Goal: Information Seeking & Learning: Find specific fact

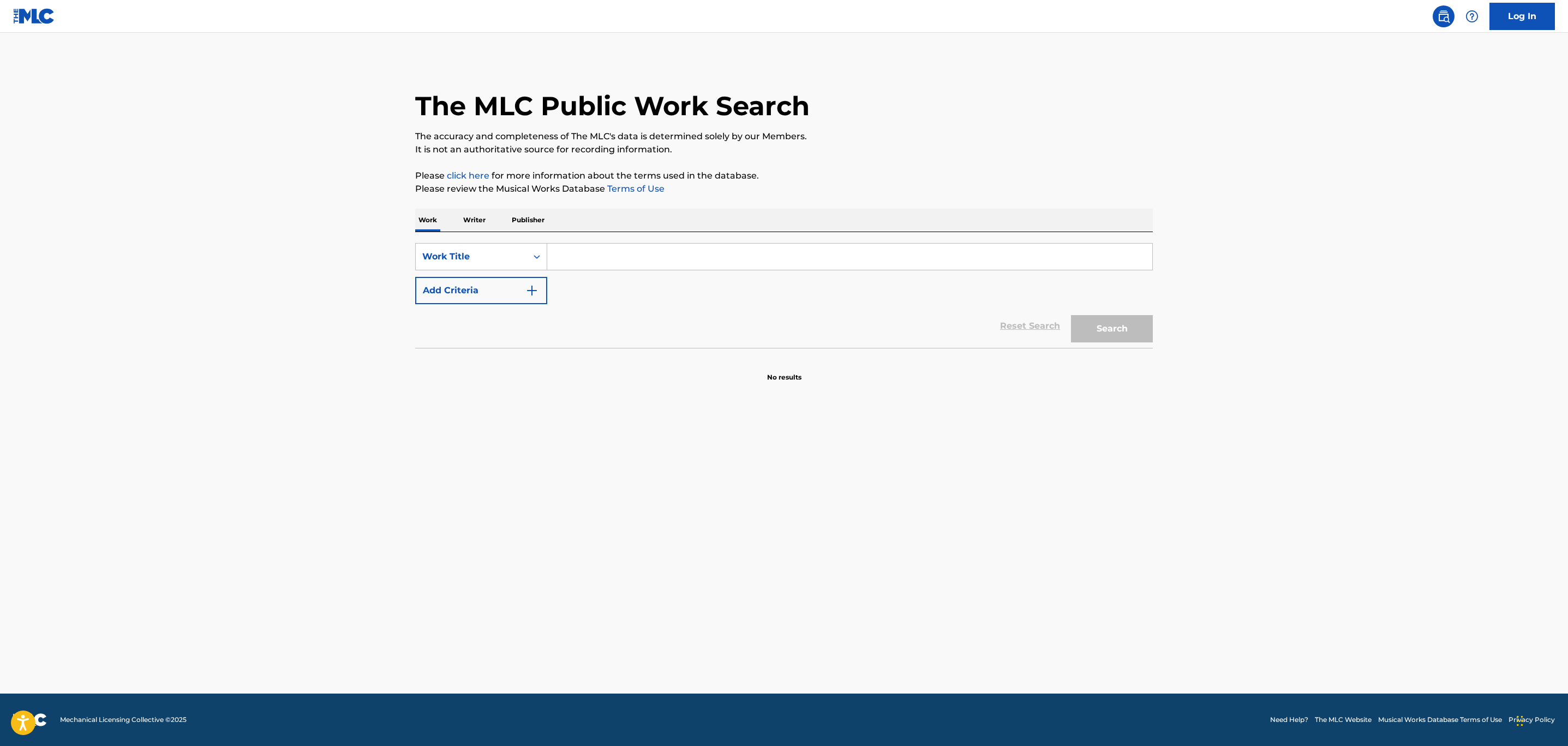
click at [594, 259] on input "Search Form" at bounding box center [850, 257] width 605 height 27
type input "in the city"
drag, startPoint x: 488, startPoint y: 307, endPoint x: 541, endPoint y: 282, distance: 58.6
click at [498, 301] on form "SearchWithCriteriaaa1c6b1f-5cfb-4435-ac64-77be8e7b3e00 Work Title in the city A…" at bounding box center [784, 295] width 738 height 105
click at [541, 282] on button "Add Criteria" at bounding box center [481, 290] width 132 height 27
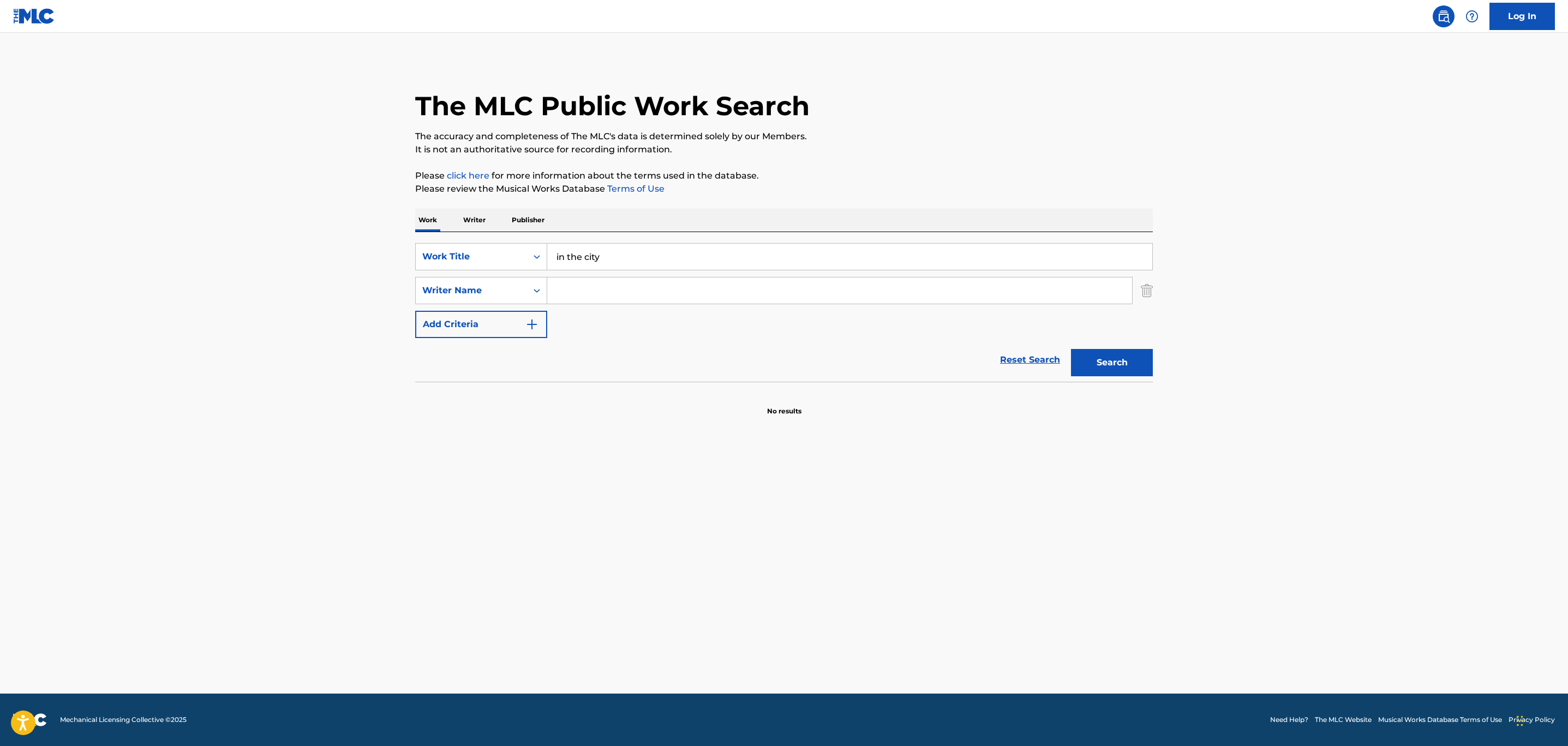
drag, startPoint x: 605, startPoint y: 292, endPoint x: 611, endPoint y: 300, distance: 10.0
click at [606, 293] on input "Search Form" at bounding box center [840, 290] width 585 height 27
type input "[PERSON_NAME]"
click at [1071, 349] on button "Search" at bounding box center [1112, 362] width 82 height 27
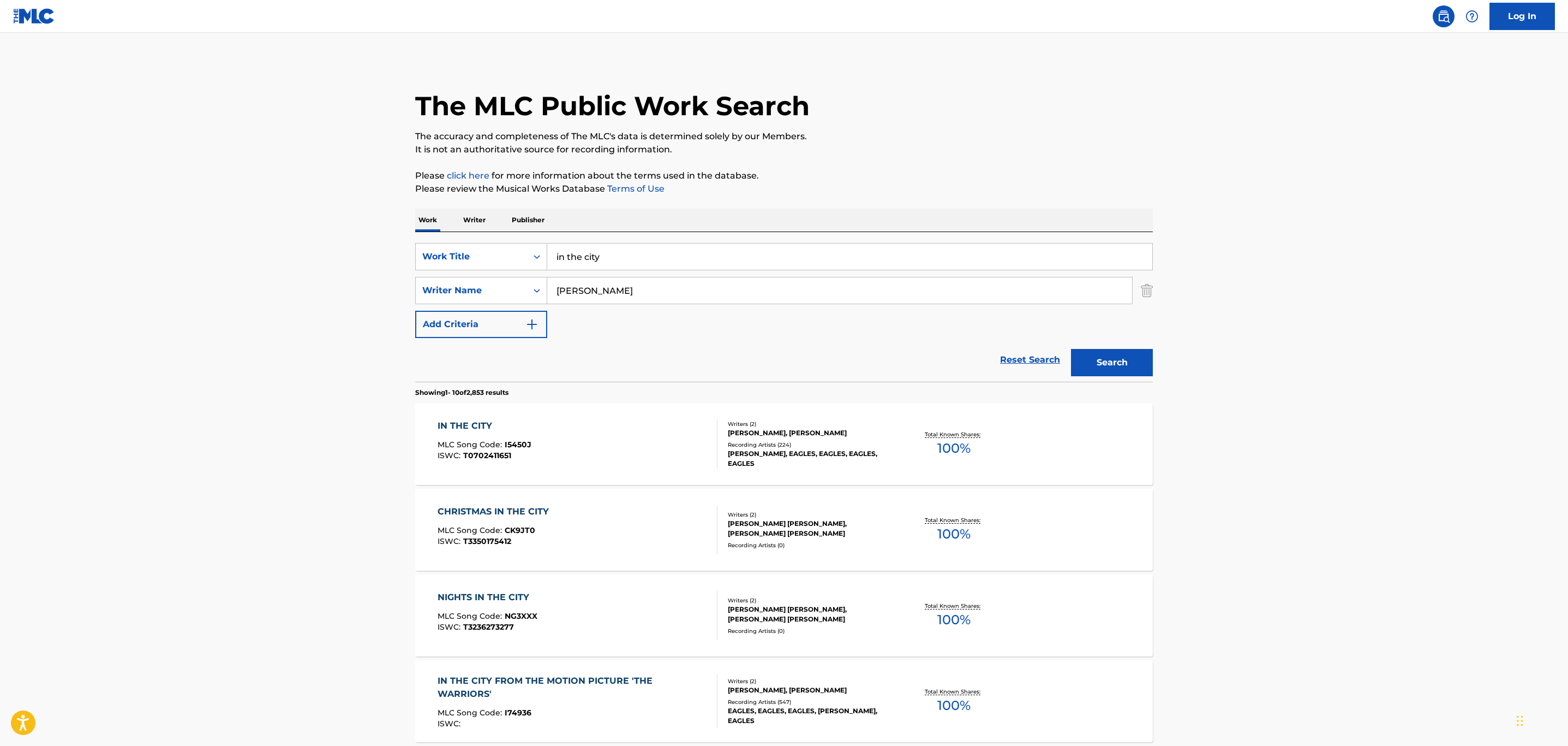
click at [667, 430] on div "IN THE CITY MLC Song Code : I5450J ISWC : T0702411651" at bounding box center [578, 443] width 281 height 49
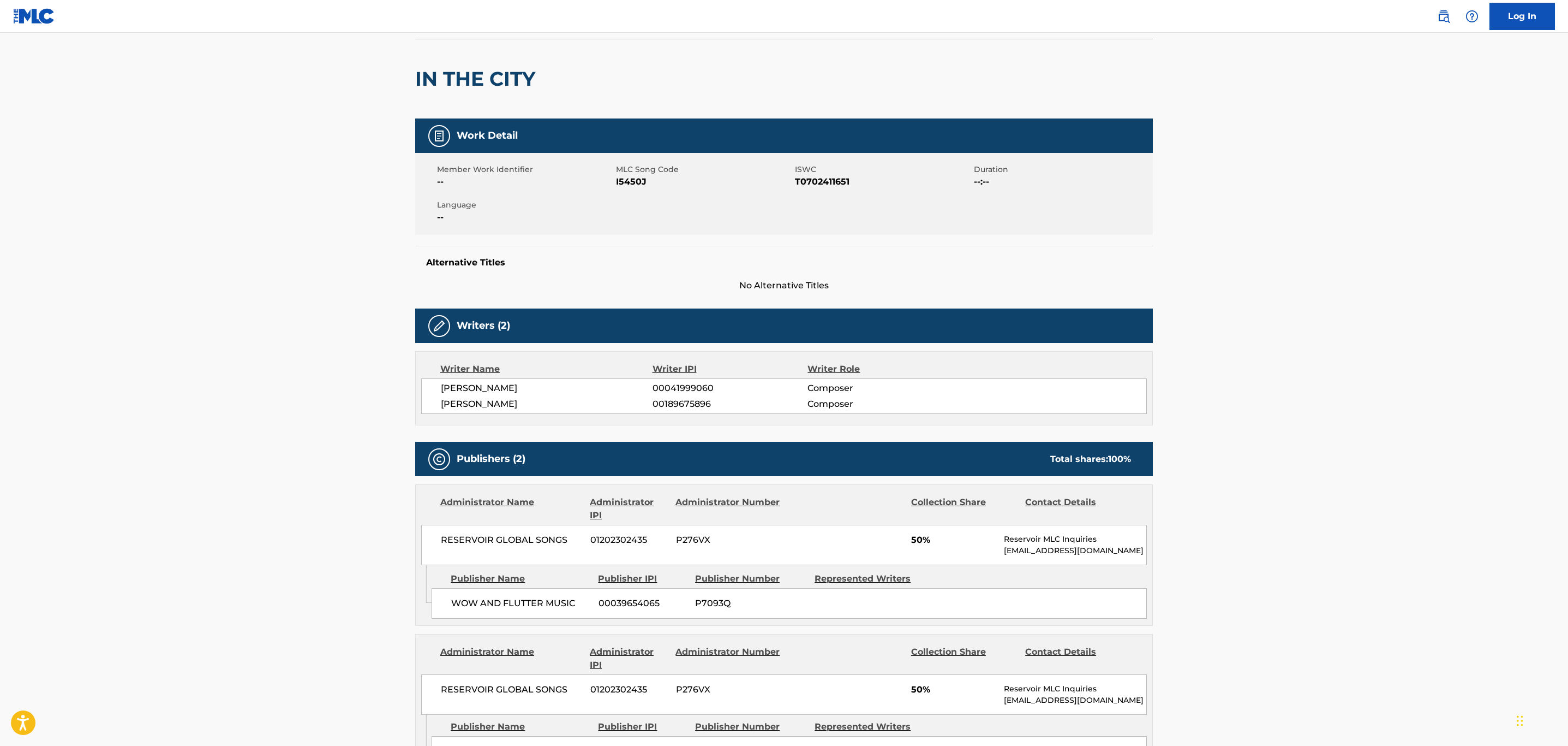
scroll to position [164, 0]
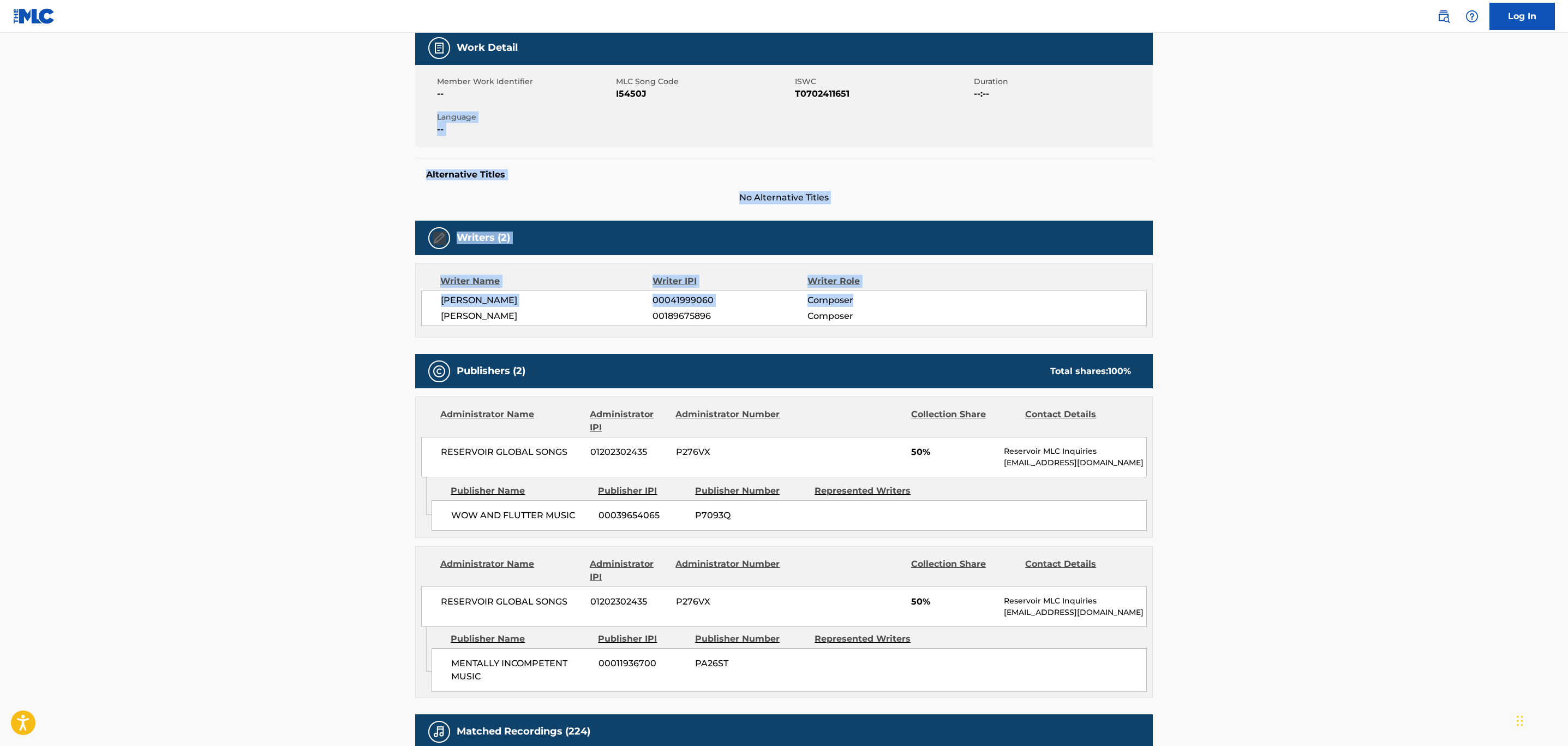
drag, startPoint x: 1565, startPoint y: 138, endPoint x: 1349, endPoint y: 325, distance: 285.7
click at [1536, 308] on main "< Back to public search results Copy work link IN THE CITY Work Detail Member W…" at bounding box center [784, 527] width 1568 height 1316
click at [1258, 341] on main "< Back to public search results Copy work link IN THE CITY Work Detail Member W…" at bounding box center [784, 527] width 1568 height 1316
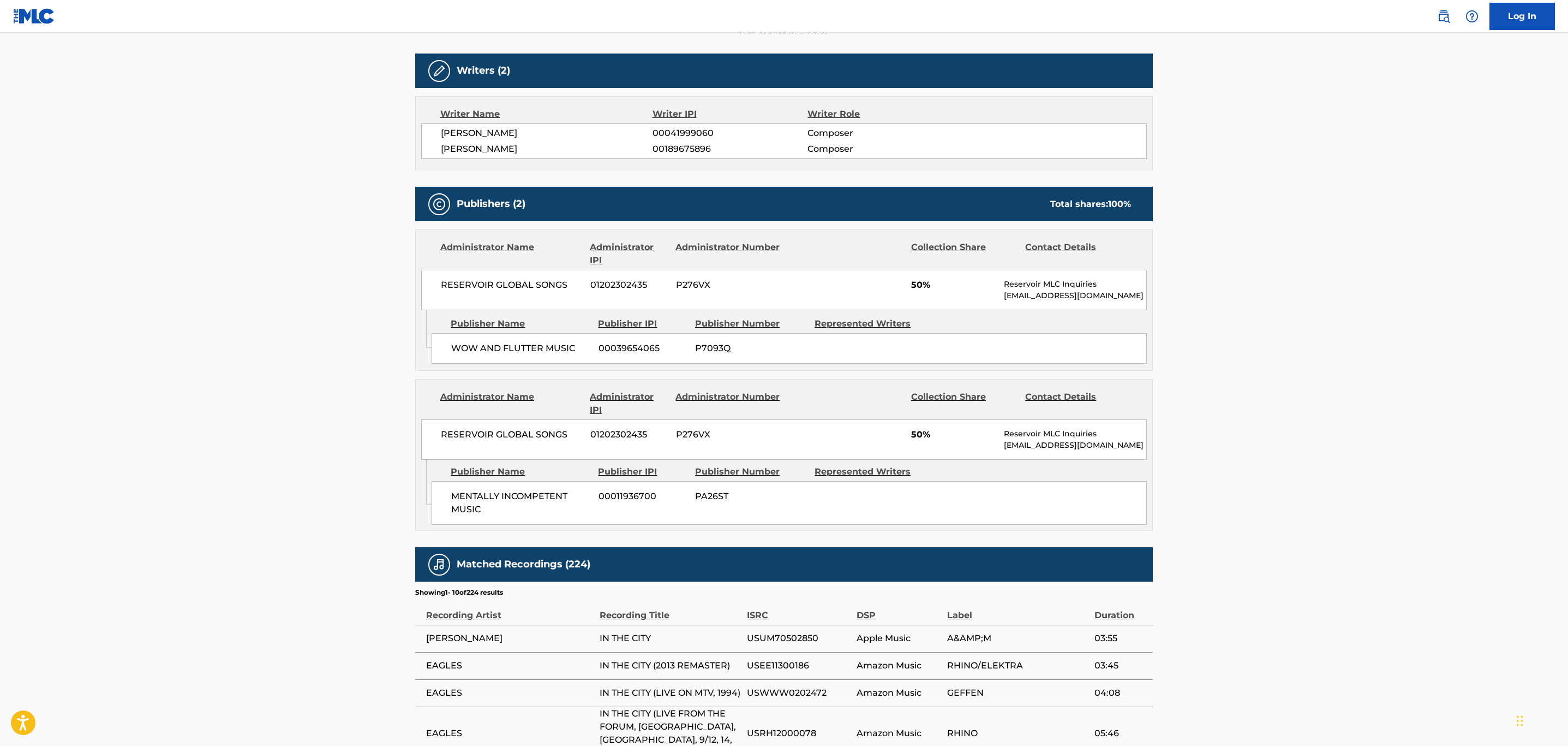
scroll to position [0, 0]
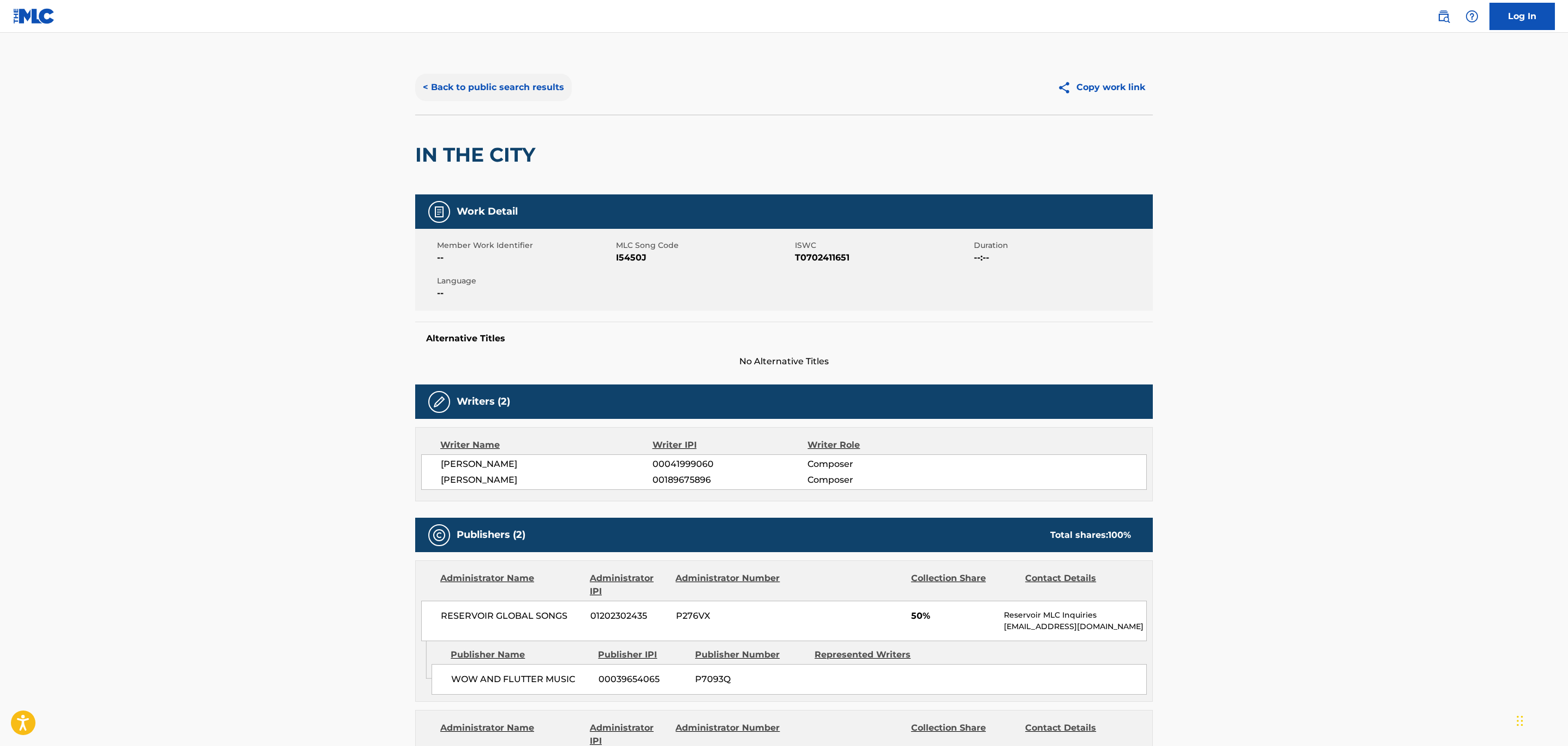
click at [506, 82] on button "< Back to public search results" at bounding box center [493, 87] width 157 height 27
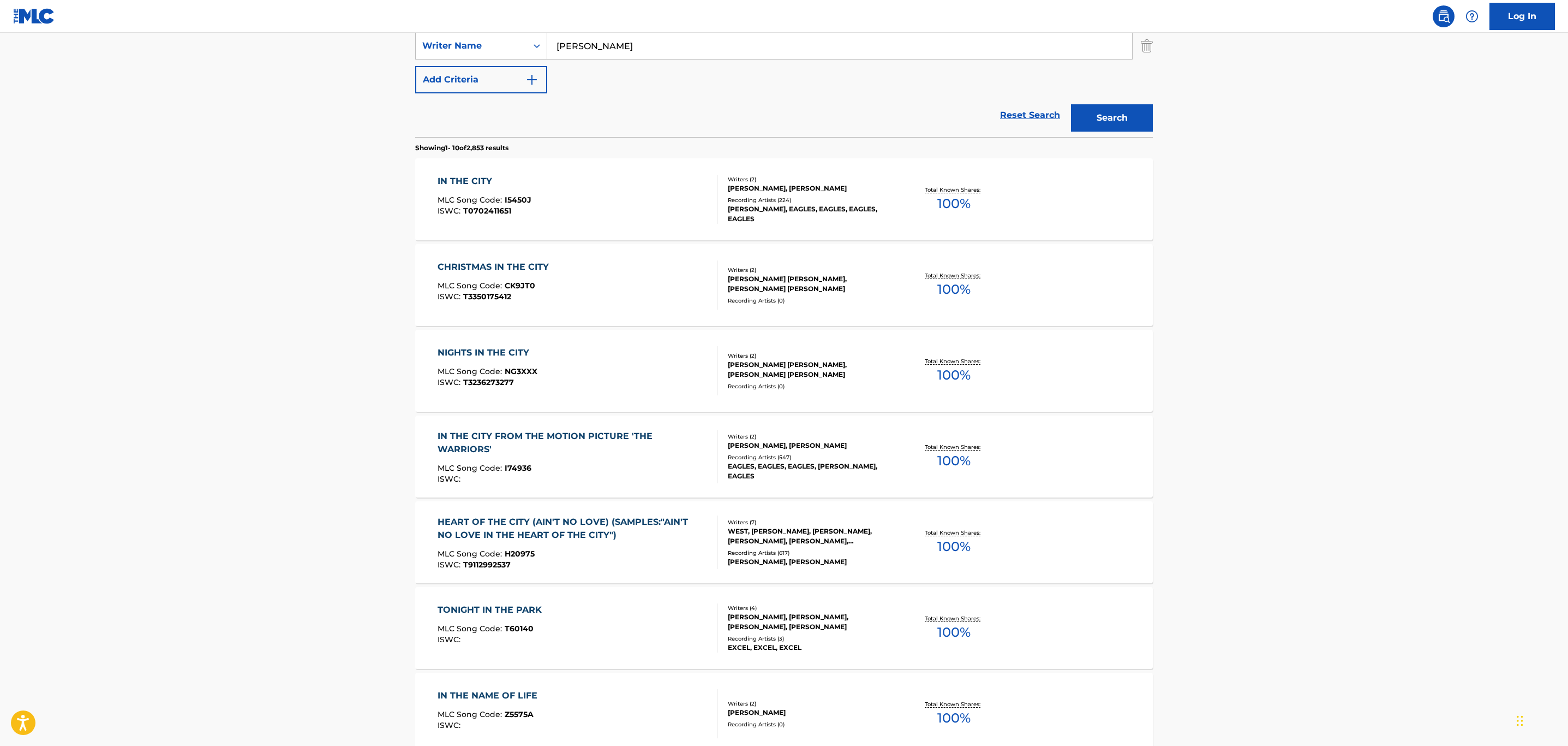
scroll to position [246, 0]
click at [638, 470] on div "MLC Song Code : I74936" at bounding box center [573, 468] width 271 height 11
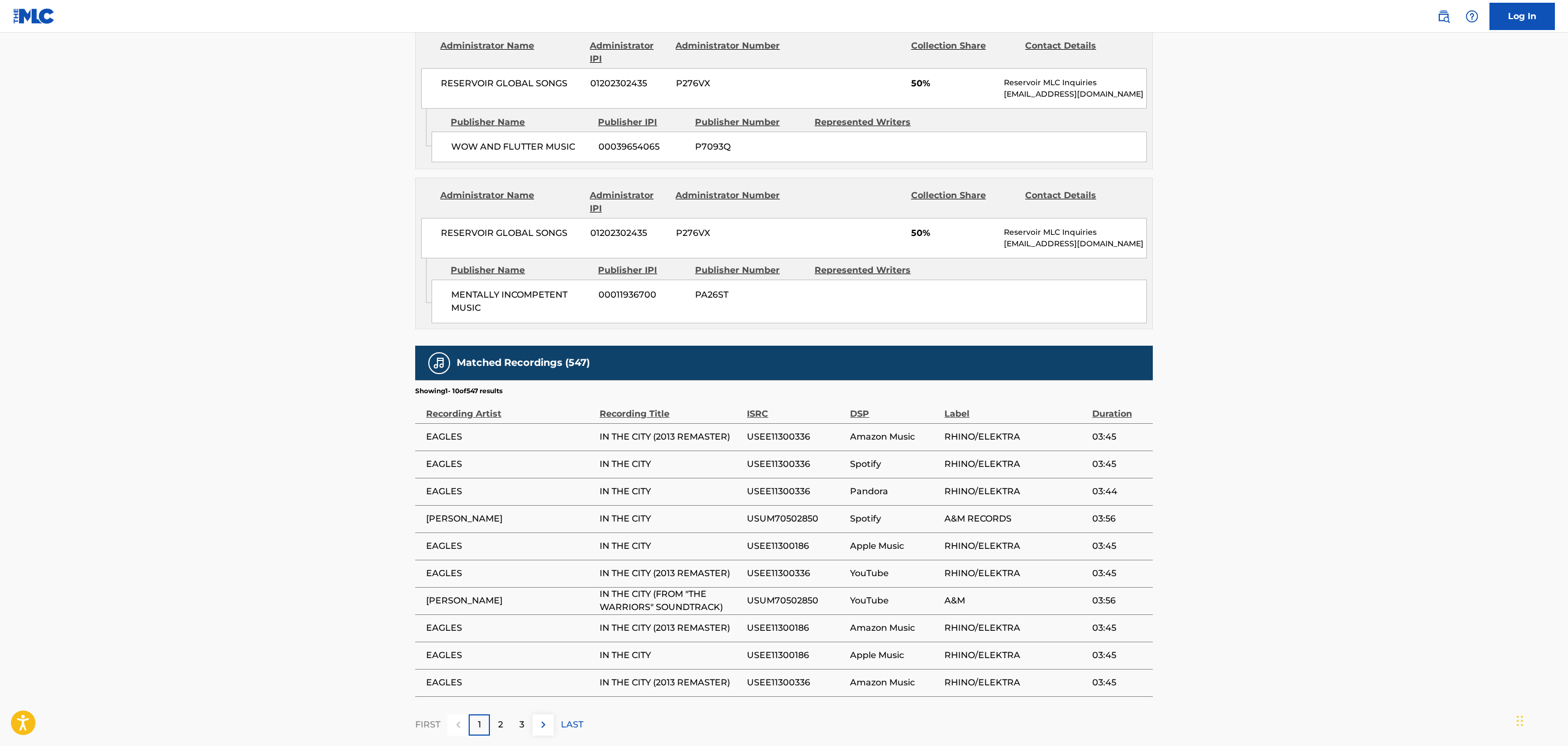
scroll to position [620, 0]
